Goal: Contribute content

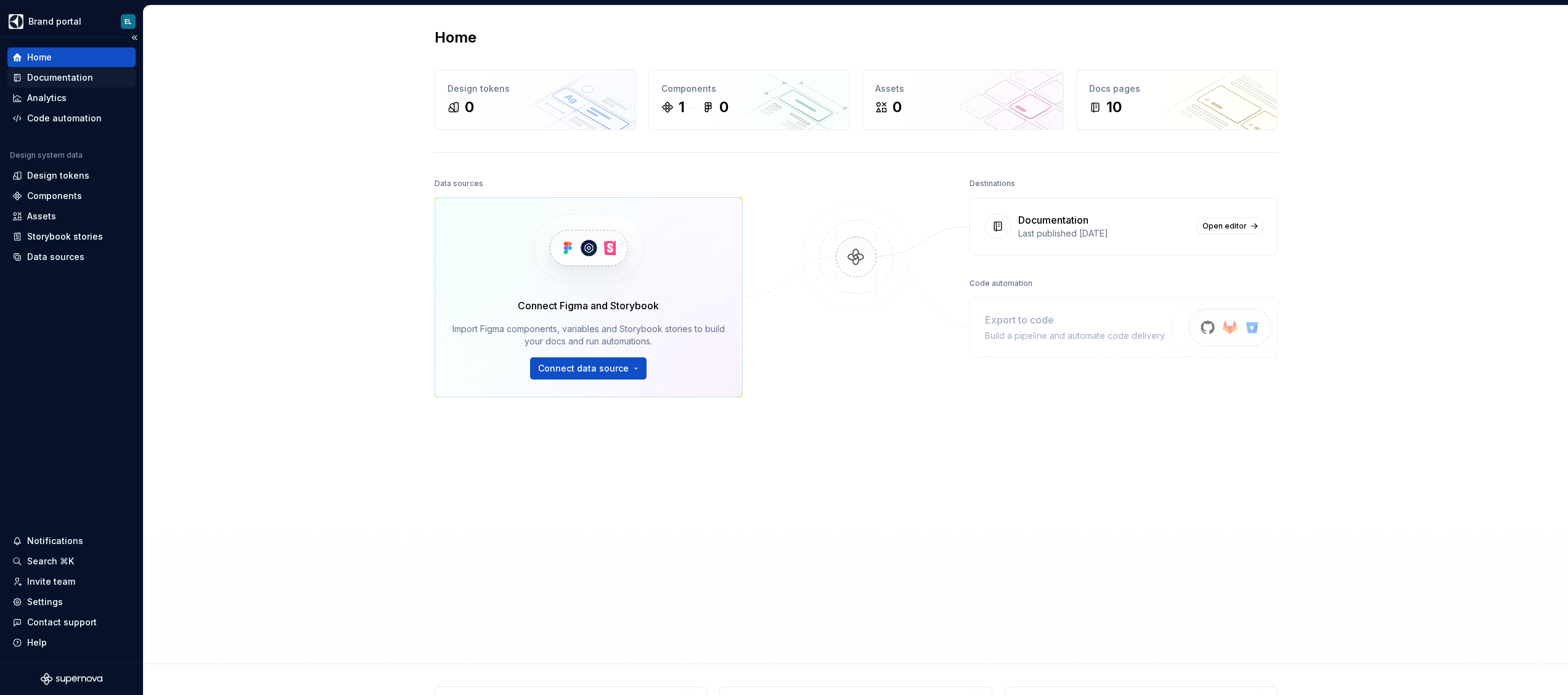
click at [37, 79] on div "Documentation" at bounding box center [60, 78] width 66 height 12
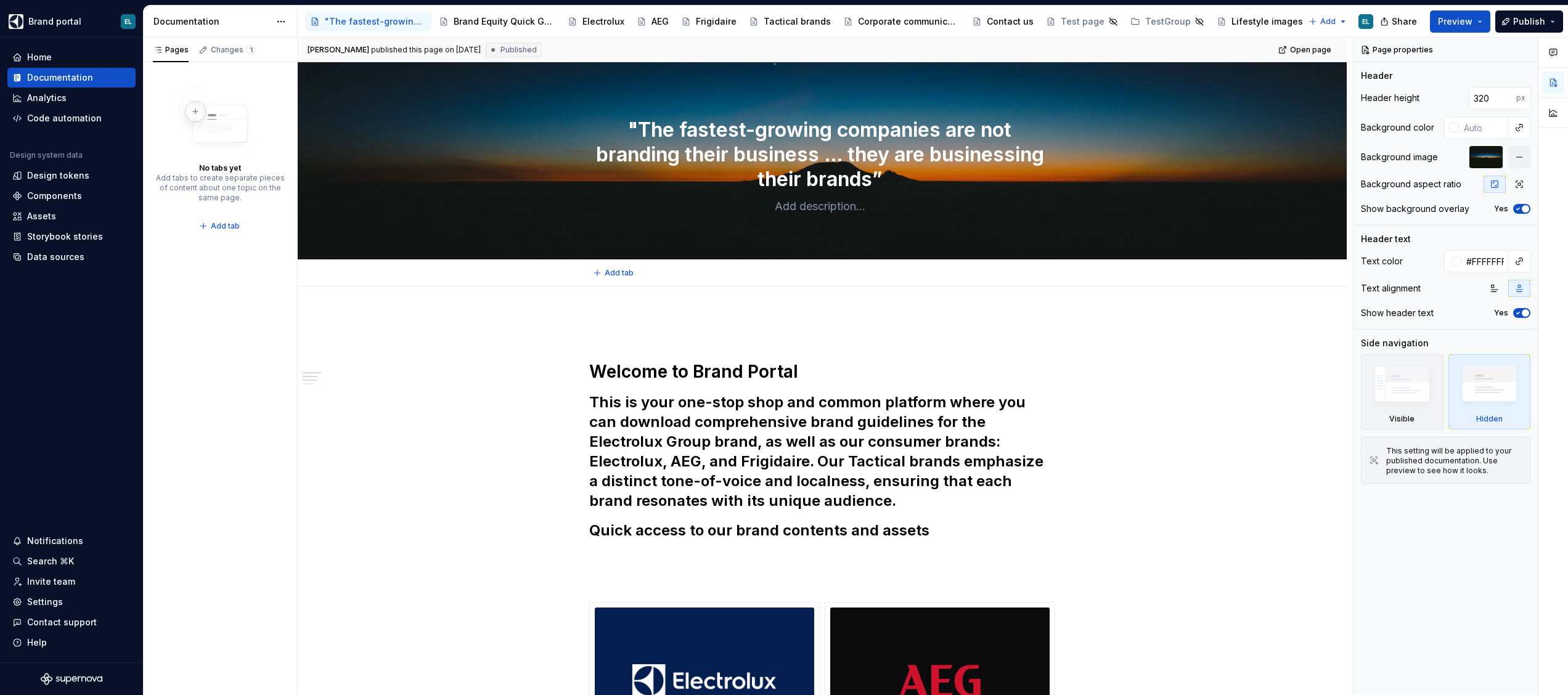
type textarea "*"
